Goal: Task Accomplishment & Management: Manage account settings

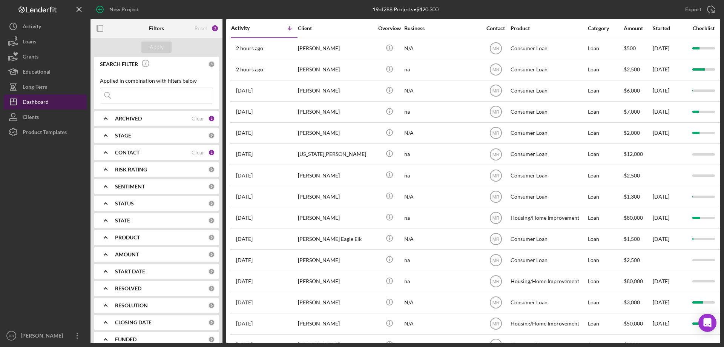
click at [35, 98] on div "Dashboard" at bounding box center [36, 102] width 26 height 17
click at [37, 89] on div "Long-Term" at bounding box center [35, 87] width 25 height 17
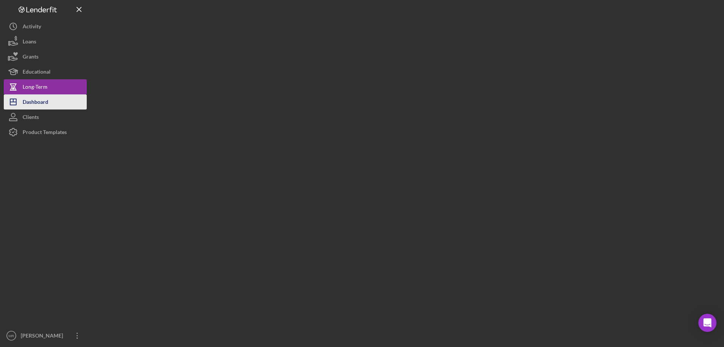
click at [40, 104] on div "Dashboard" at bounding box center [36, 102] width 26 height 17
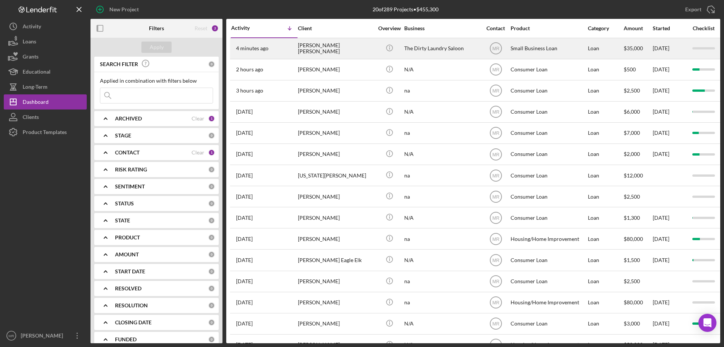
click at [430, 48] on div "The Dirty Laundry Saloon" at bounding box center [441, 48] width 75 height 20
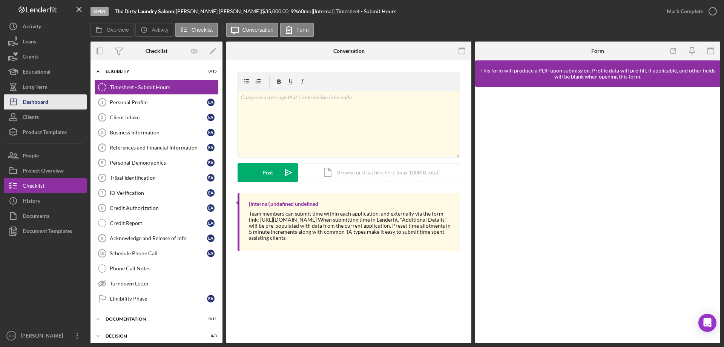
click at [32, 99] on div "Dashboard" at bounding box center [36, 102] width 26 height 17
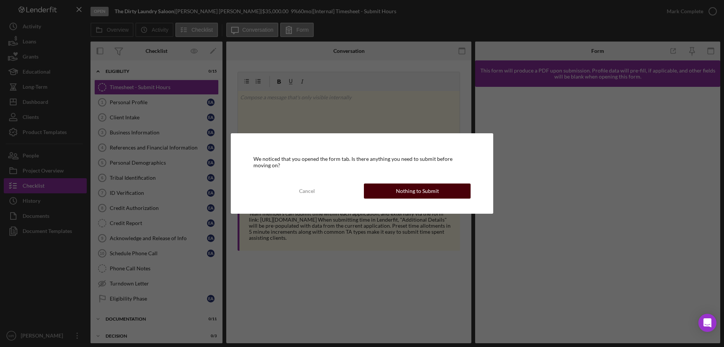
click at [424, 189] on div "Nothing to Submit" at bounding box center [417, 190] width 43 height 15
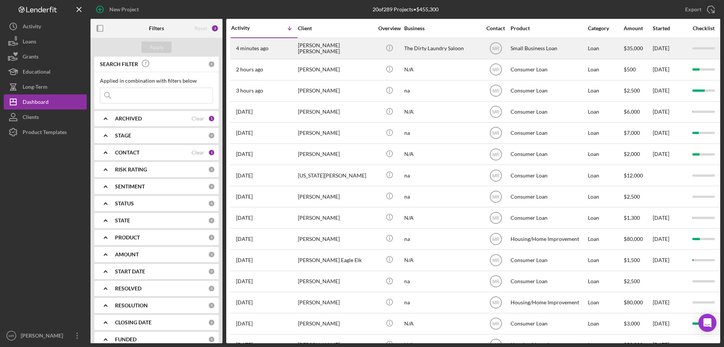
click at [358, 50] on div "[PERSON_NAME] [PERSON_NAME]" at bounding box center [335, 48] width 75 height 20
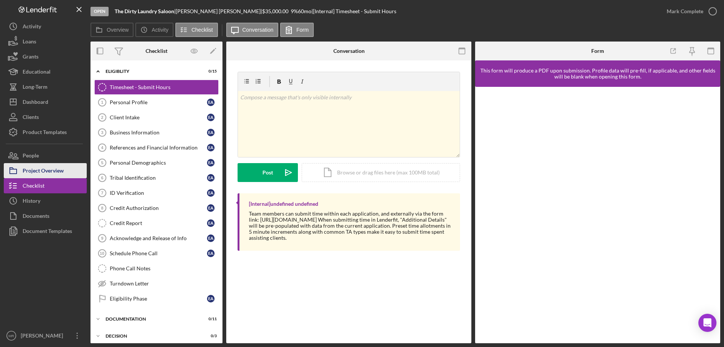
click at [53, 171] on div "Project Overview" at bounding box center [43, 171] width 41 height 17
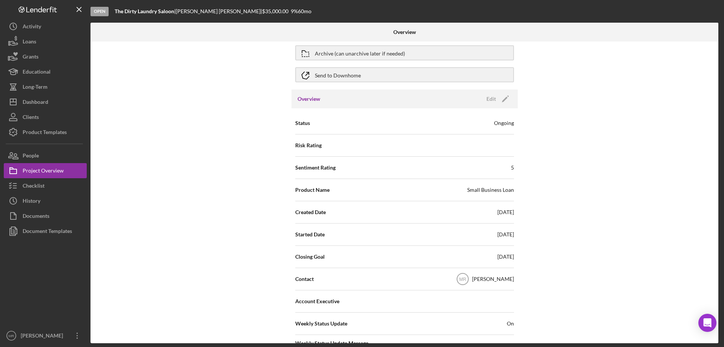
scroll to position [75, 0]
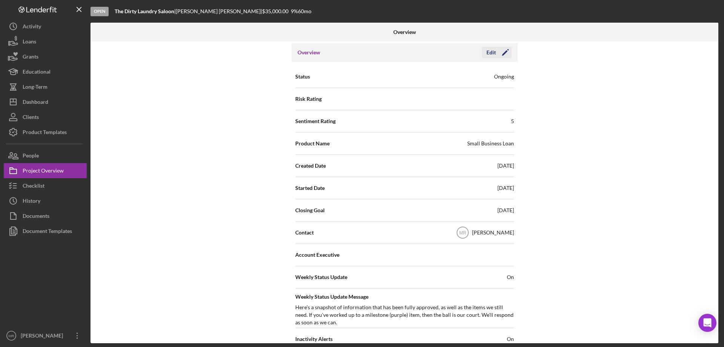
click at [494, 52] on div "Edit" at bounding box center [491, 52] width 9 height 11
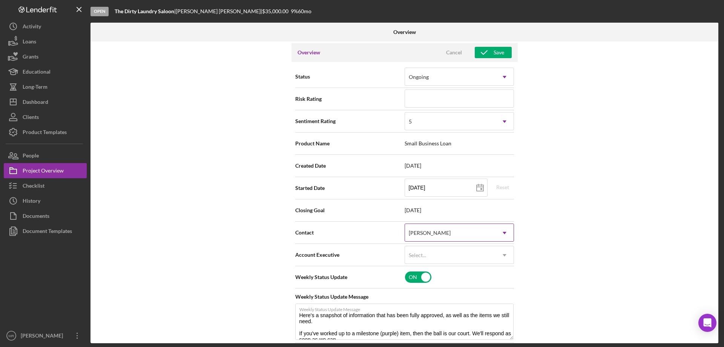
click at [502, 232] on icon "Icon/Dropdown Arrow" at bounding box center [505, 233] width 18 height 18
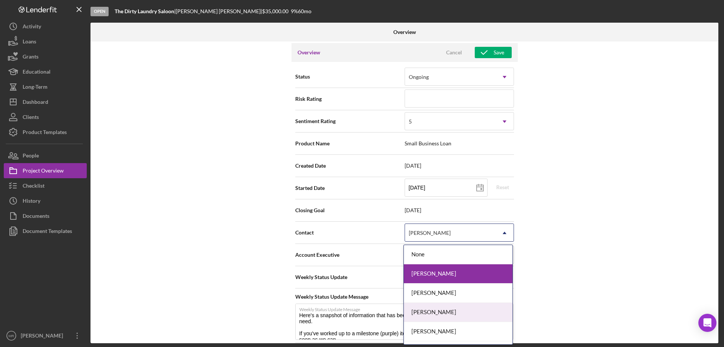
click at [443, 307] on div "[PERSON_NAME]" at bounding box center [458, 312] width 109 height 19
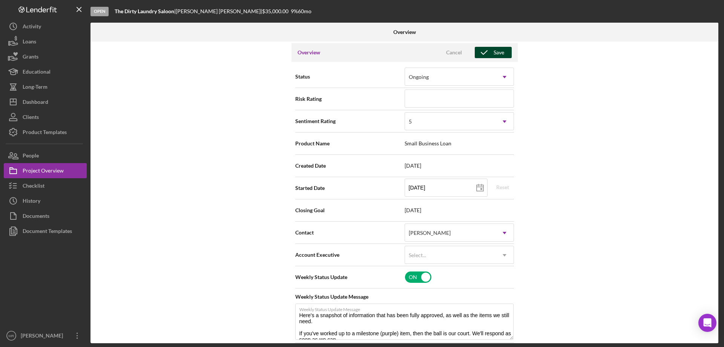
click at [494, 53] on div "Save" at bounding box center [499, 52] width 11 height 11
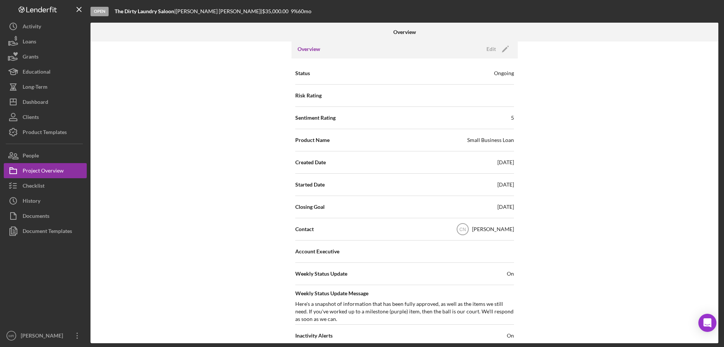
scroll to position [0, 0]
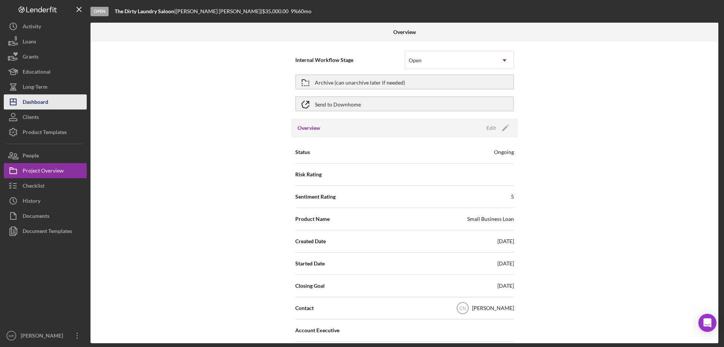
click at [29, 102] on div "Dashboard" at bounding box center [36, 102] width 26 height 17
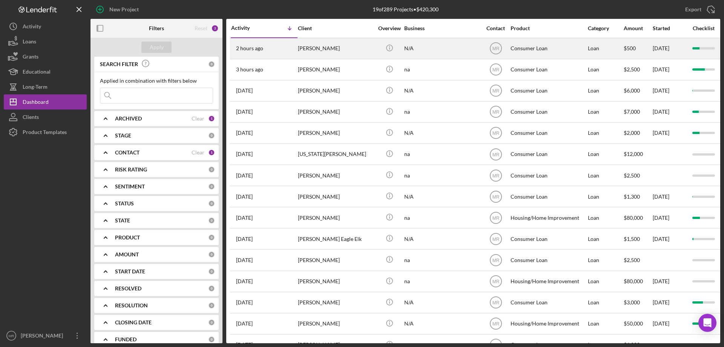
click at [457, 50] on div "N/A" at bounding box center [441, 48] width 75 height 20
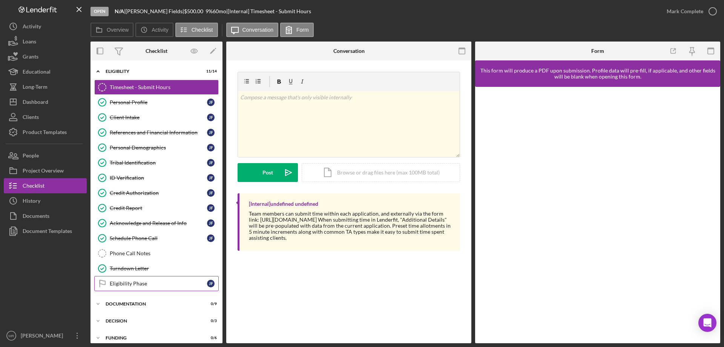
click at [129, 284] on div "Eligibility Phase" at bounding box center [158, 283] width 97 height 6
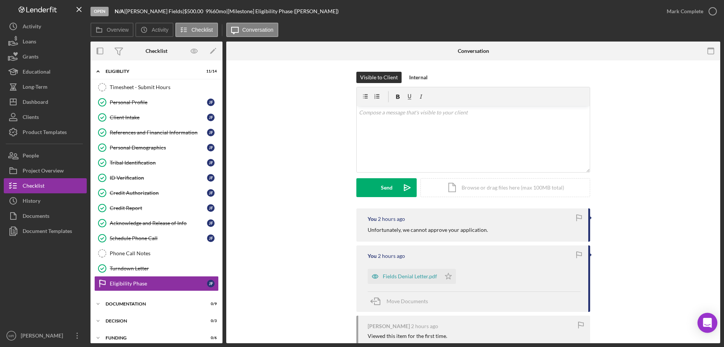
click at [709, 322] on icon "Open Intercom Messenger" at bounding box center [707, 323] width 9 height 10
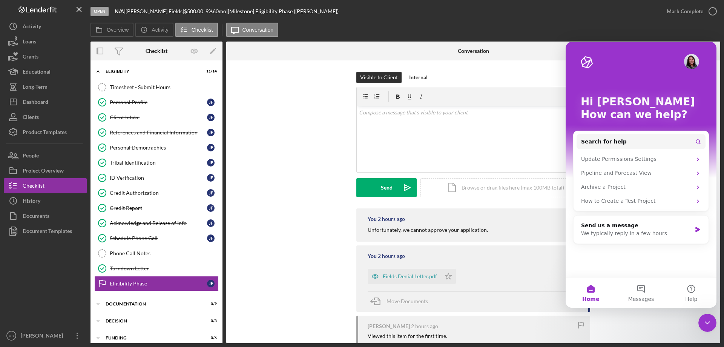
click at [470, 37] on div "Overview Icon/History Activity Checklist Icon/Message Conversation" at bounding box center [406, 30] width 630 height 15
click at [711, 325] on icon "Close Intercom Messenger" at bounding box center [707, 322] width 9 height 9
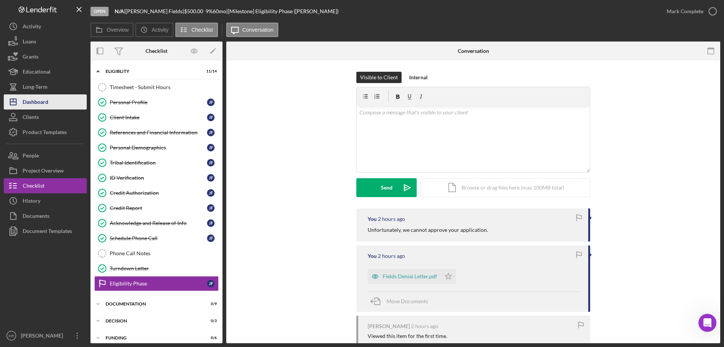
click at [31, 105] on div "Dashboard" at bounding box center [36, 102] width 26 height 17
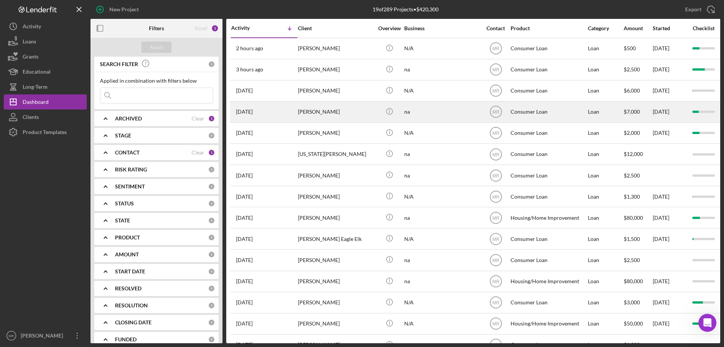
click at [433, 111] on div "na" at bounding box center [441, 112] width 75 height 20
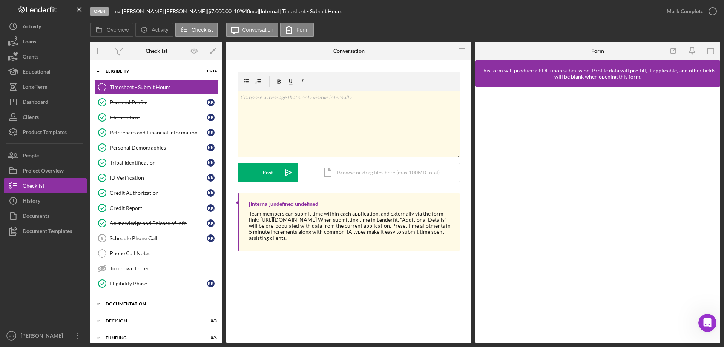
click at [121, 301] on div "Icon/Expander Documentation 0 / 9" at bounding box center [157, 303] width 132 height 15
click at [23, 184] on div "Checklist" at bounding box center [34, 186] width 22 height 17
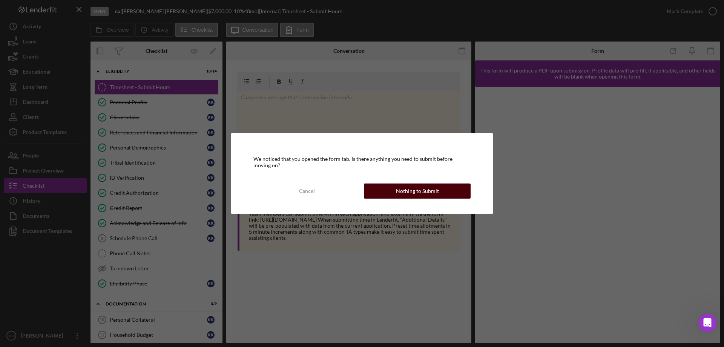
click at [446, 193] on button "Nothing to Submit" at bounding box center [417, 190] width 107 height 15
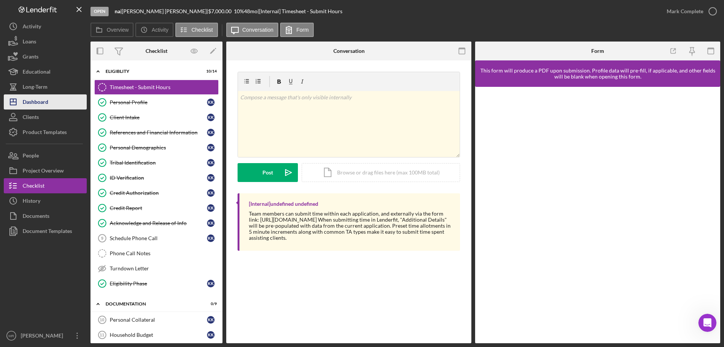
click at [33, 103] on div "Dashboard" at bounding box center [36, 102] width 26 height 17
